Goal: Task Accomplishment & Management: Manage account settings

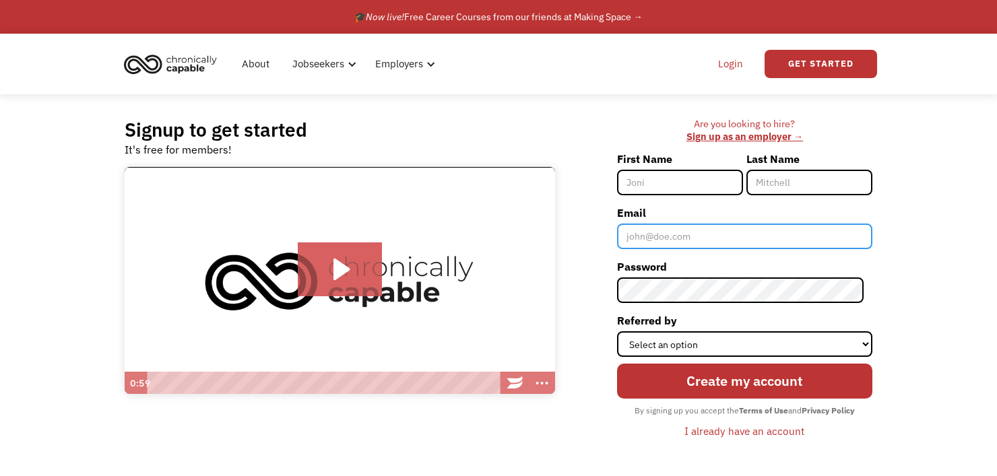
type input "stanleyjosten@yahoo.com"
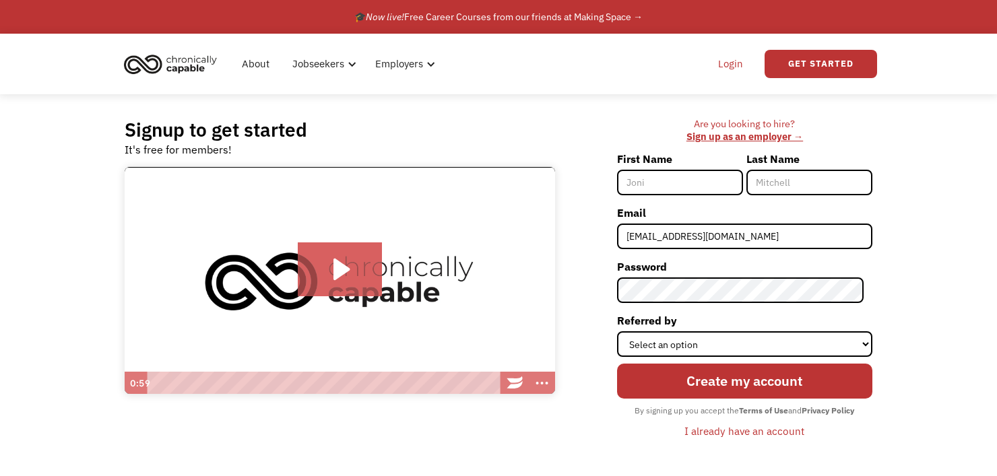
click at [733, 72] on link "Login" at bounding box center [730, 63] width 41 height 43
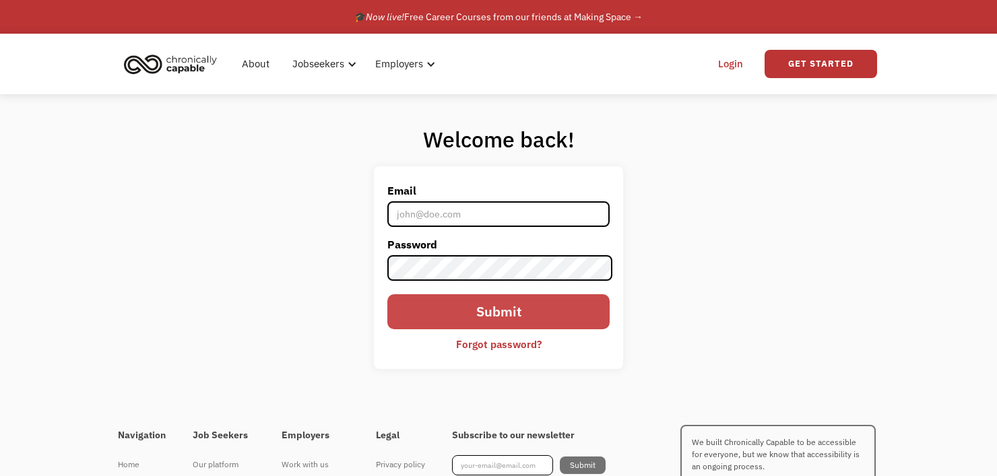
type input "stanleyjosten@yahoo.com"
click at [482, 308] on input "Submit" at bounding box center [498, 311] width 222 height 35
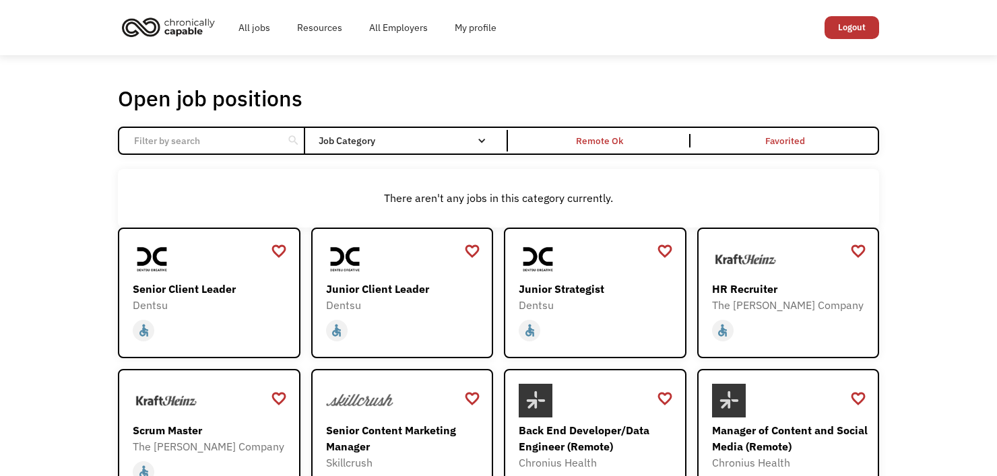
click at [198, 32] on img "home" at bounding box center [168, 27] width 101 height 30
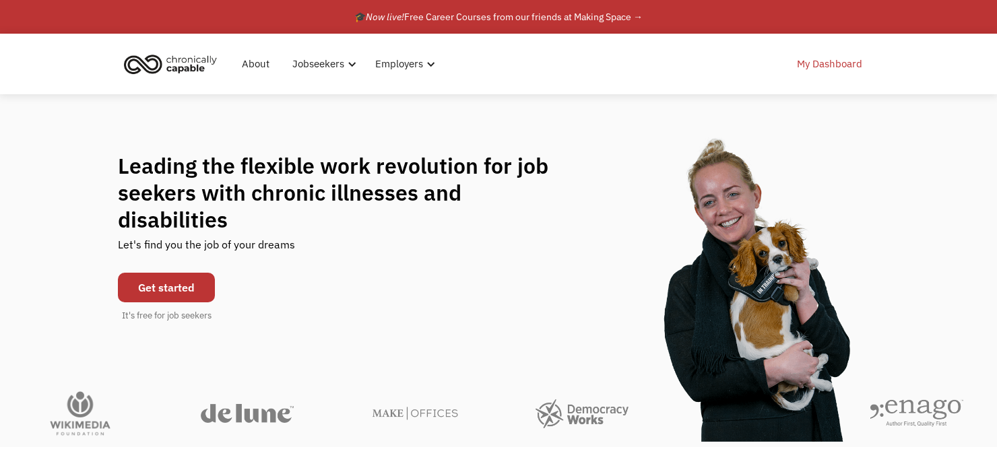
click at [841, 59] on link "My Dashboard" at bounding box center [829, 63] width 81 height 43
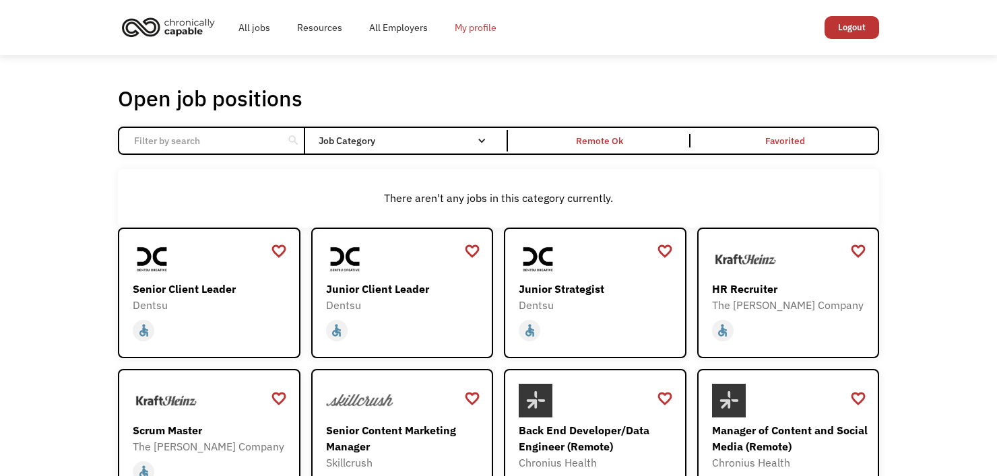
click at [467, 35] on link "My profile" at bounding box center [475, 27] width 69 height 43
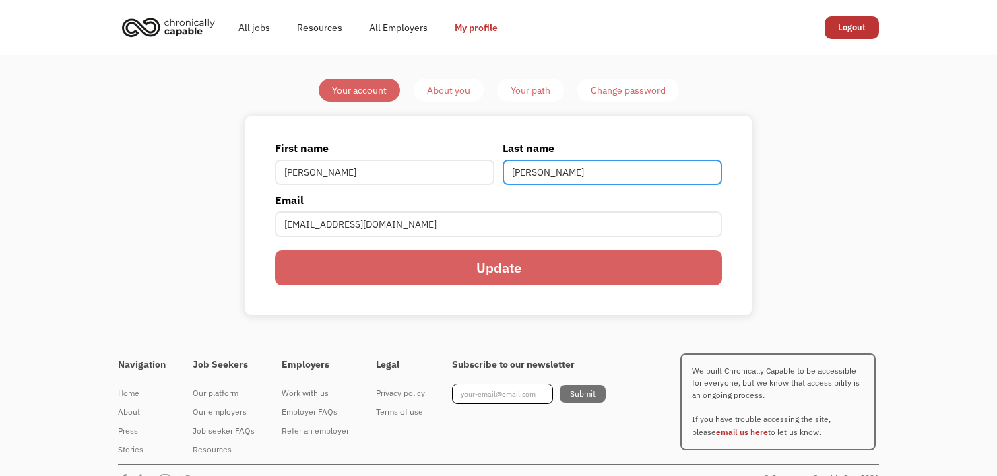
click at [529, 181] on input "Josten" at bounding box center [612, 173] width 220 height 26
type input "Gulch"
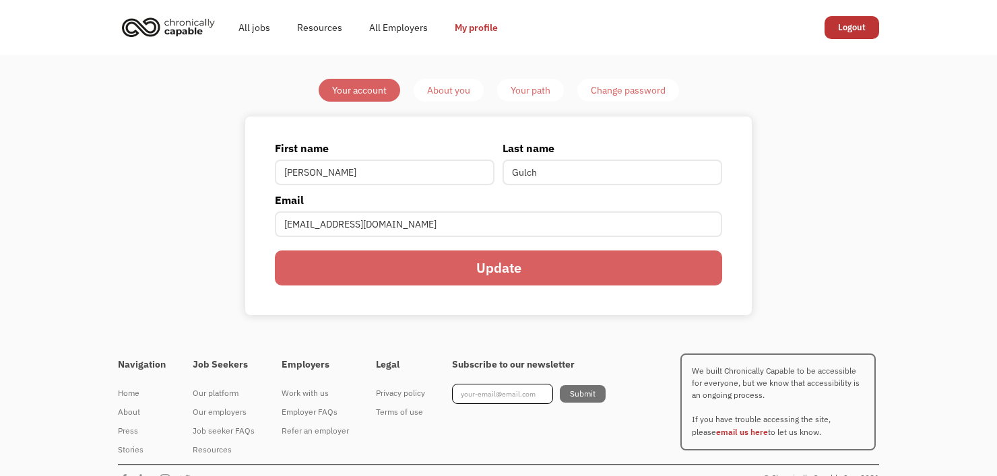
click at [524, 276] on input "Update" at bounding box center [498, 268] width 447 height 35
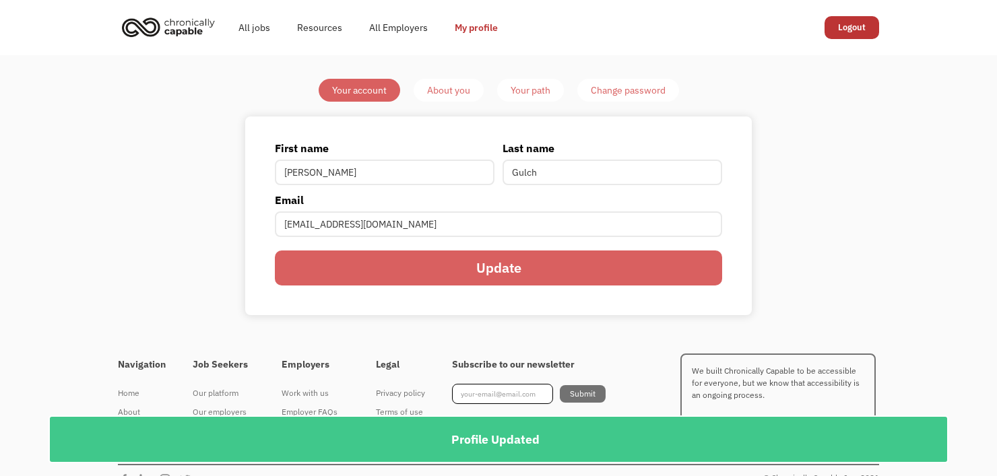
click at [470, 83] on link "About you" at bounding box center [449, 90] width 70 height 23
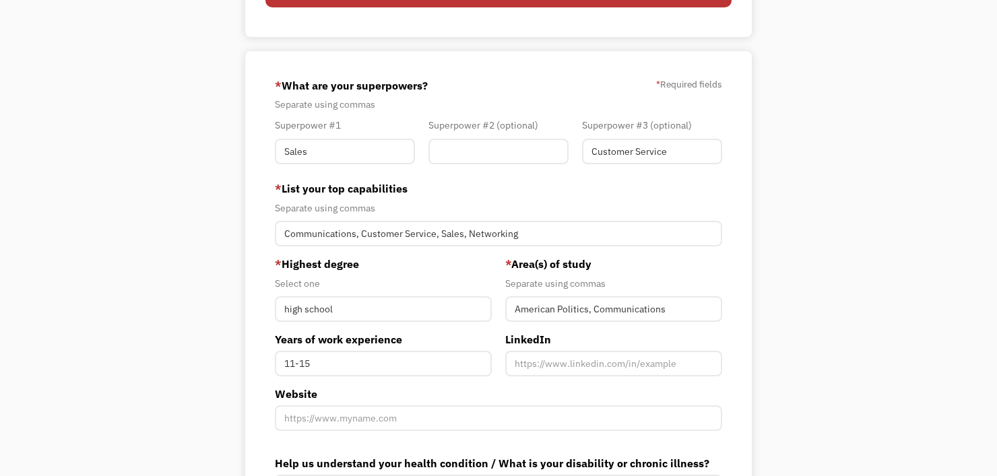
scroll to position [269, 0]
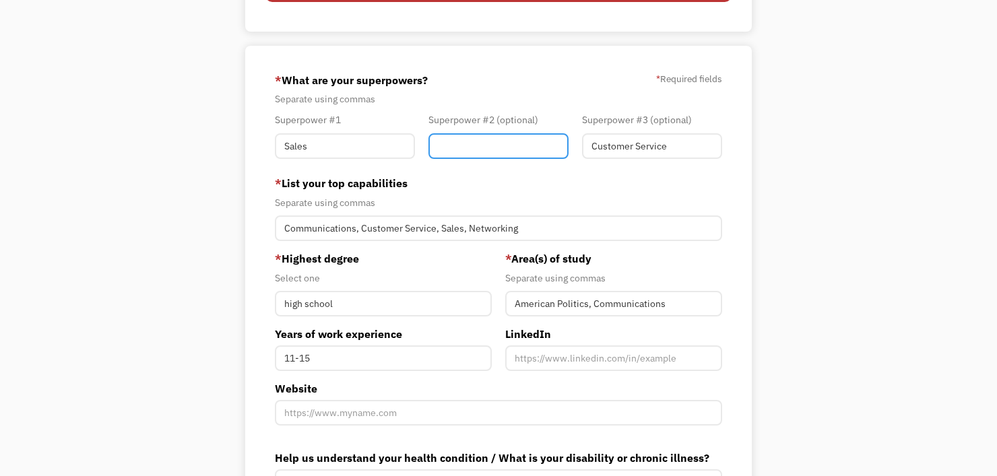
click at [501, 145] on input "Member-You-Update" at bounding box center [498, 146] width 140 height 26
type input "Communications"
click at [853, 261] on div "Your Account About you Your Path Change password Resume View your current resum…" at bounding box center [498, 205] width 997 height 838
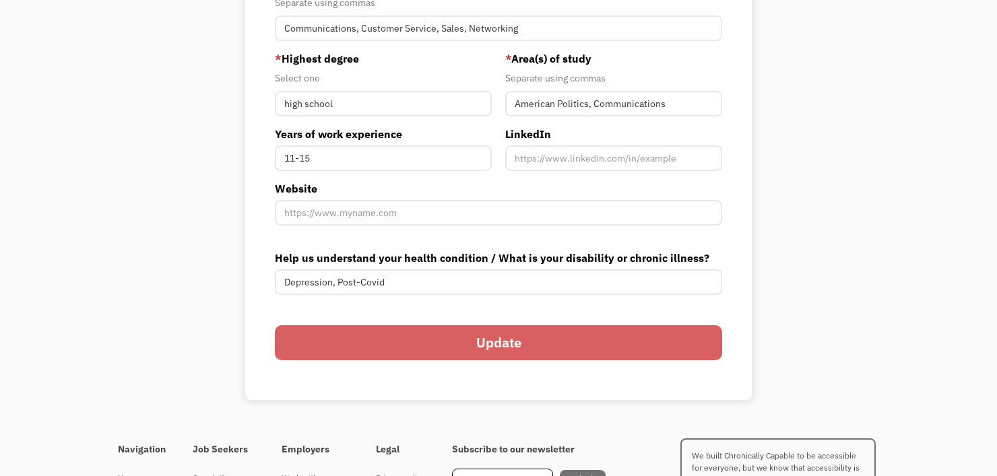
scroll to position [471, 0]
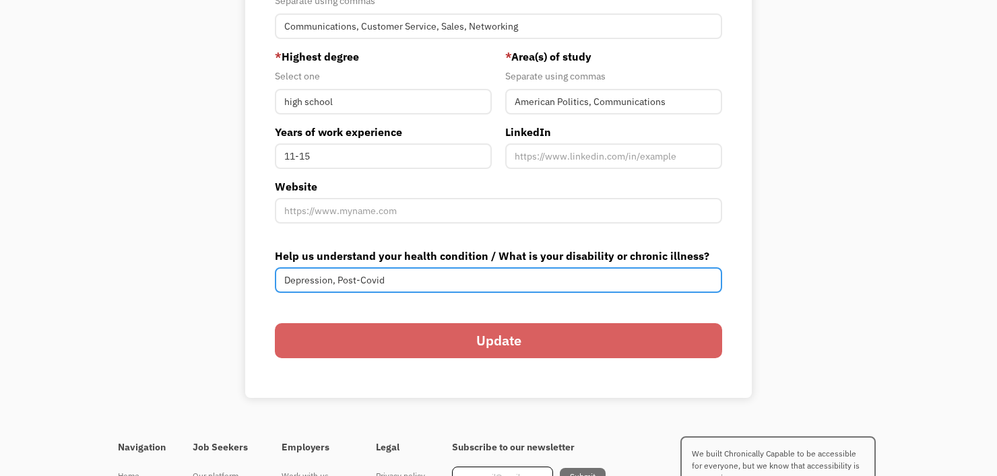
drag, startPoint x: 409, startPoint y: 279, endPoint x: 399, endPoint y: 279, distance: 10.1
click at [399, 279] on input "Depression, Post-Covid" at bounding box center [498, 280] width 447 height 26
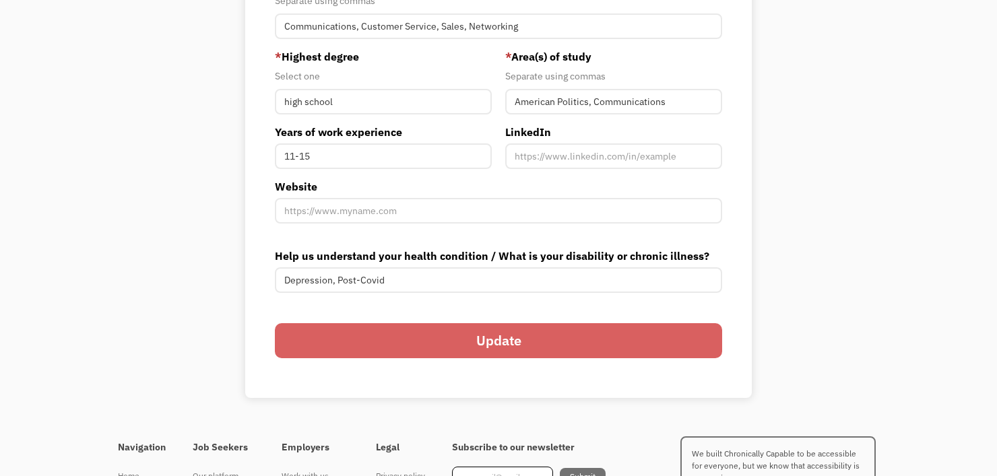
click at [435, 332] on input "Update" at bounding box center [498, 340] width 447 height 35
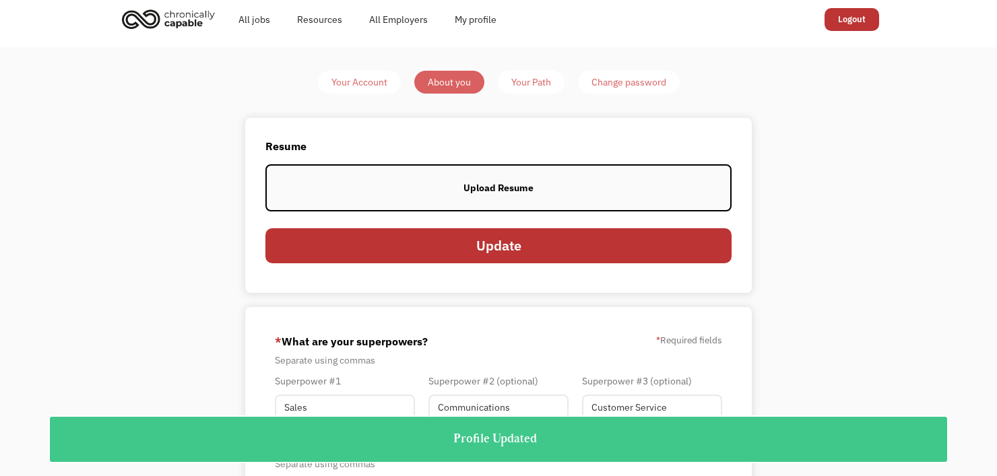
scroll to position [0, 0]
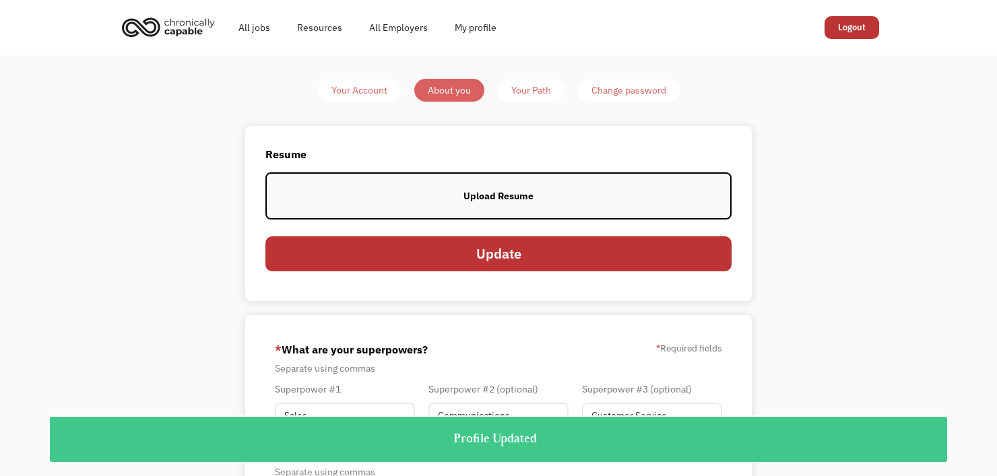
click at [208, 26] on img "home" at bounding box center [168, 27] width 101 height 30
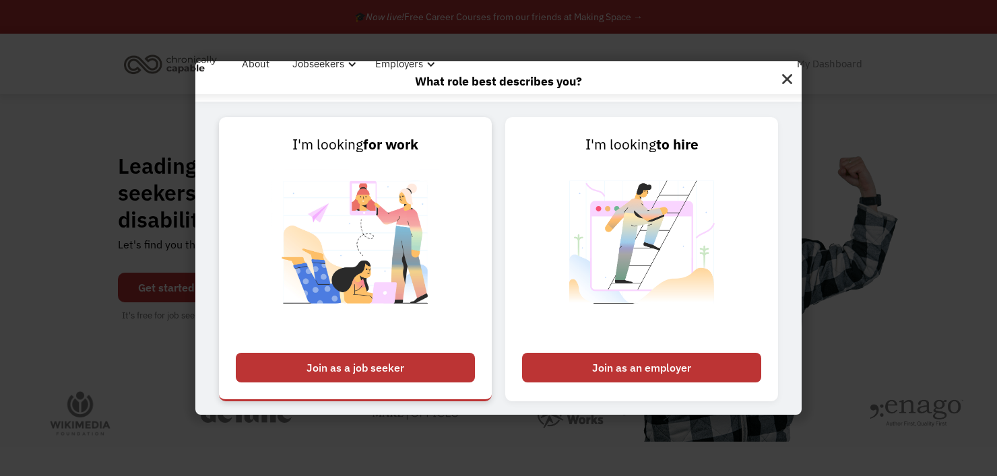
click at [356, 371] on div "Join as a job seeker" at bounding box center [355, 368] width 239 height 30
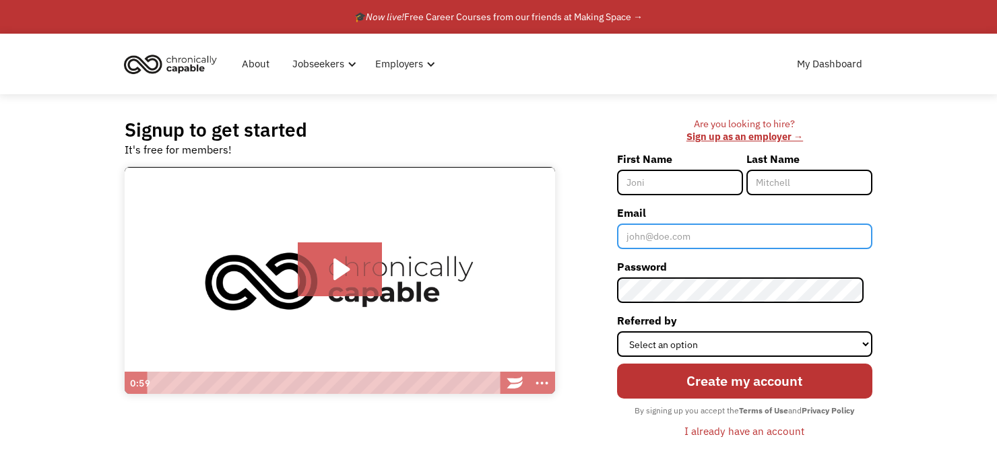
type input "stanleyjosten@yahoo.com"
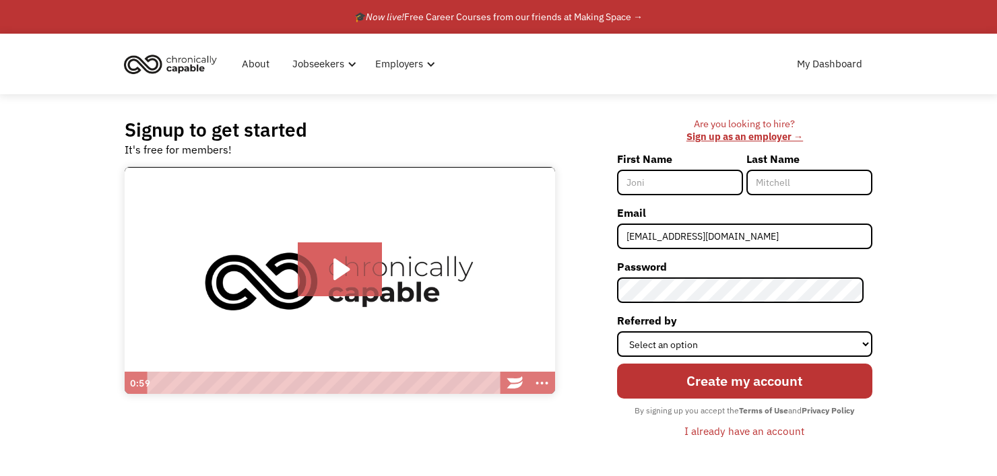
click at [163, 67] on img "home" at bounding box center [170, 64] width 101 height 30
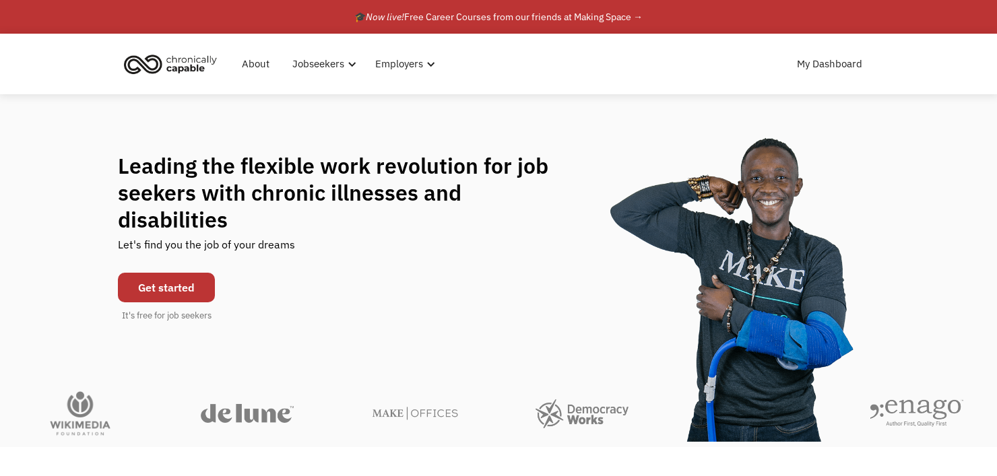
click at [871, 73] on div "My Dashboard" at bounding box center [833, 63] width 88 height 43
click at [847, 67] on link "My Dashboard" at bounding box center [829, 63] width 81 height 43
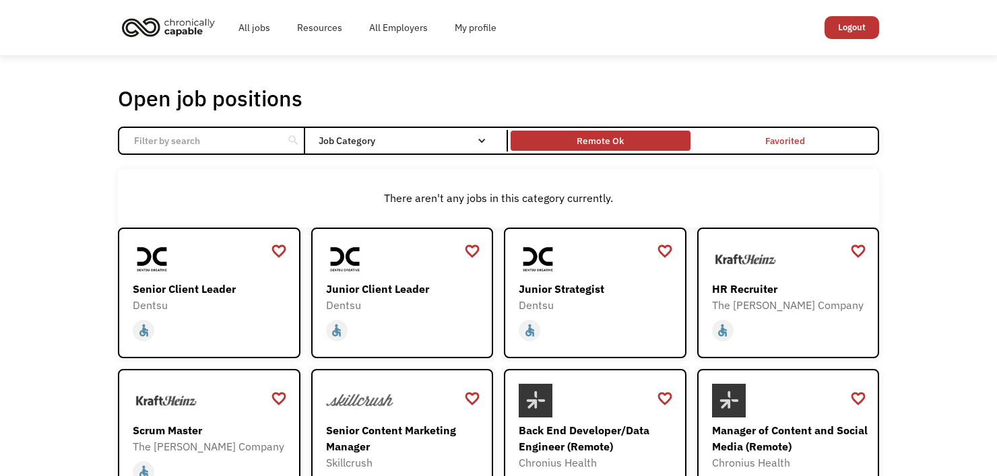
click at [607, 143] on div "Remote Ok" at bounding box center [599, 141] width 47 height 16
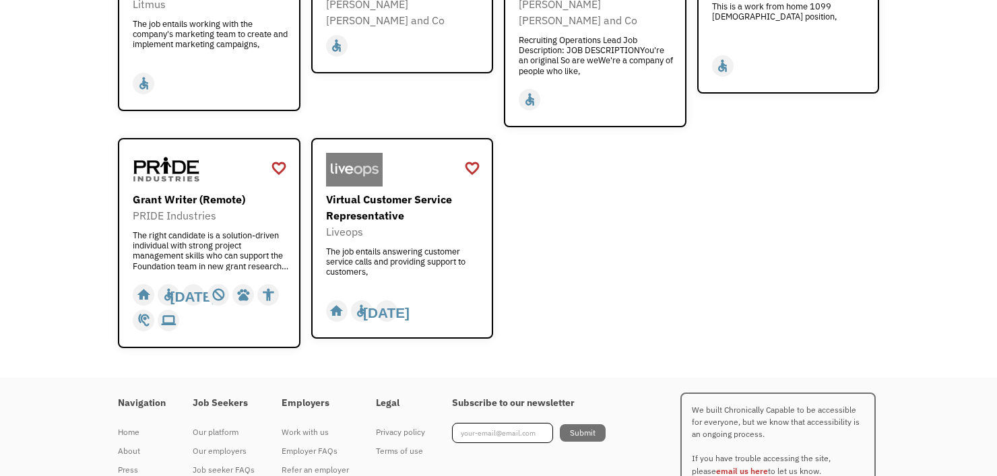
scroll to position [1742, 0]
